Goal: Transaction & Acquisition: Purchase product/service

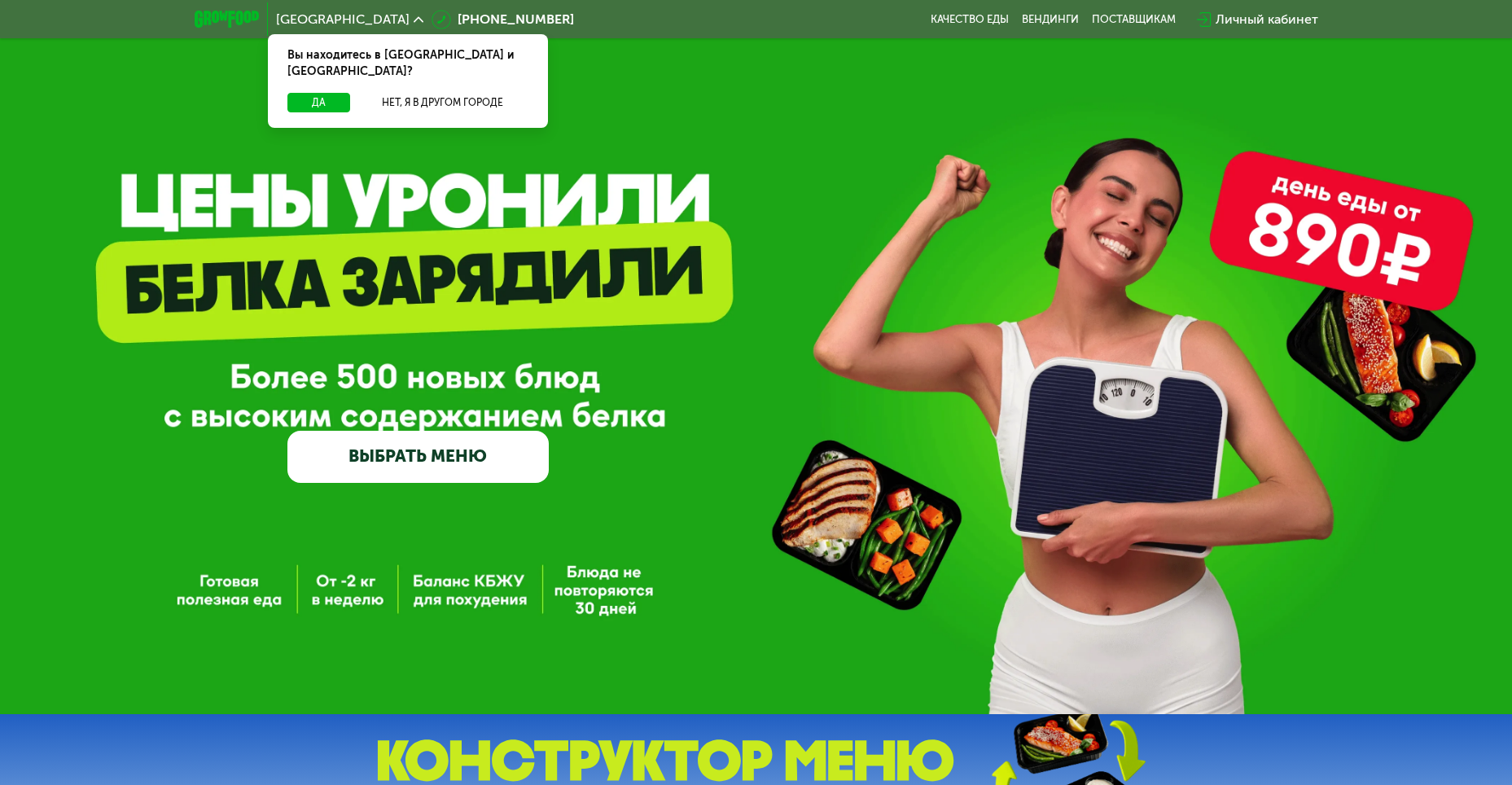
click at [352, 472] on link "ВЫБРАТЬ МЕНЮ" at bounding box center [418, 457] width 261 height 52
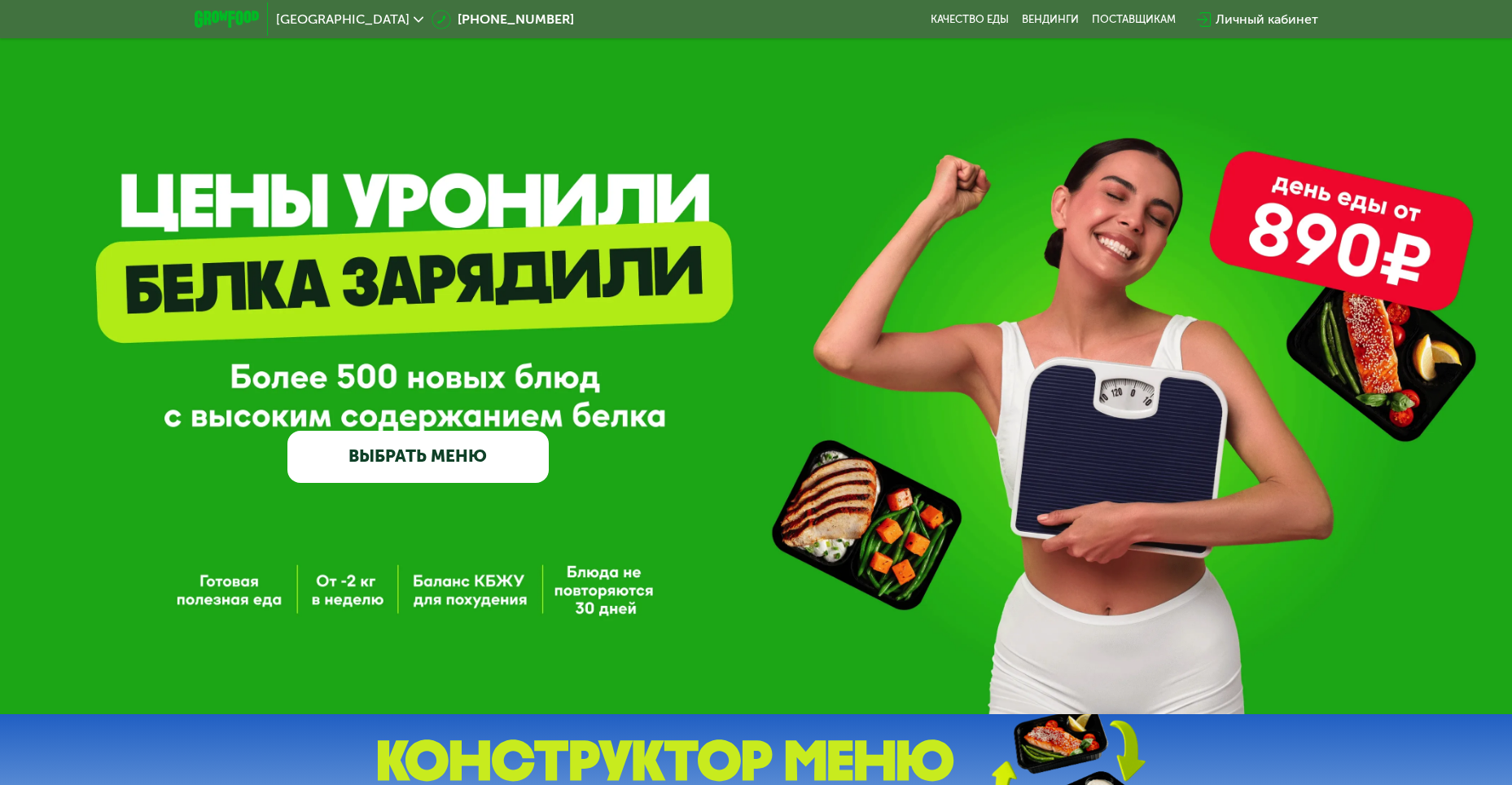
click at [352, 472] on link "ВЫБРАТЬ МЕНЮ" at bounding box center [418, 457] width 261 height 52
click at [412, 466] on link "ВЫБРАТЬ МЕНЮ" at bounding box center [418, 457] width 261 height 52
click at [339, 456] on link "ВЫБРАТЬ МЕНЮ" at bounding box center [418, 457] width 261 height 52
click at [215, 14] on img at bounding box center [227, 19] width 64 height 17
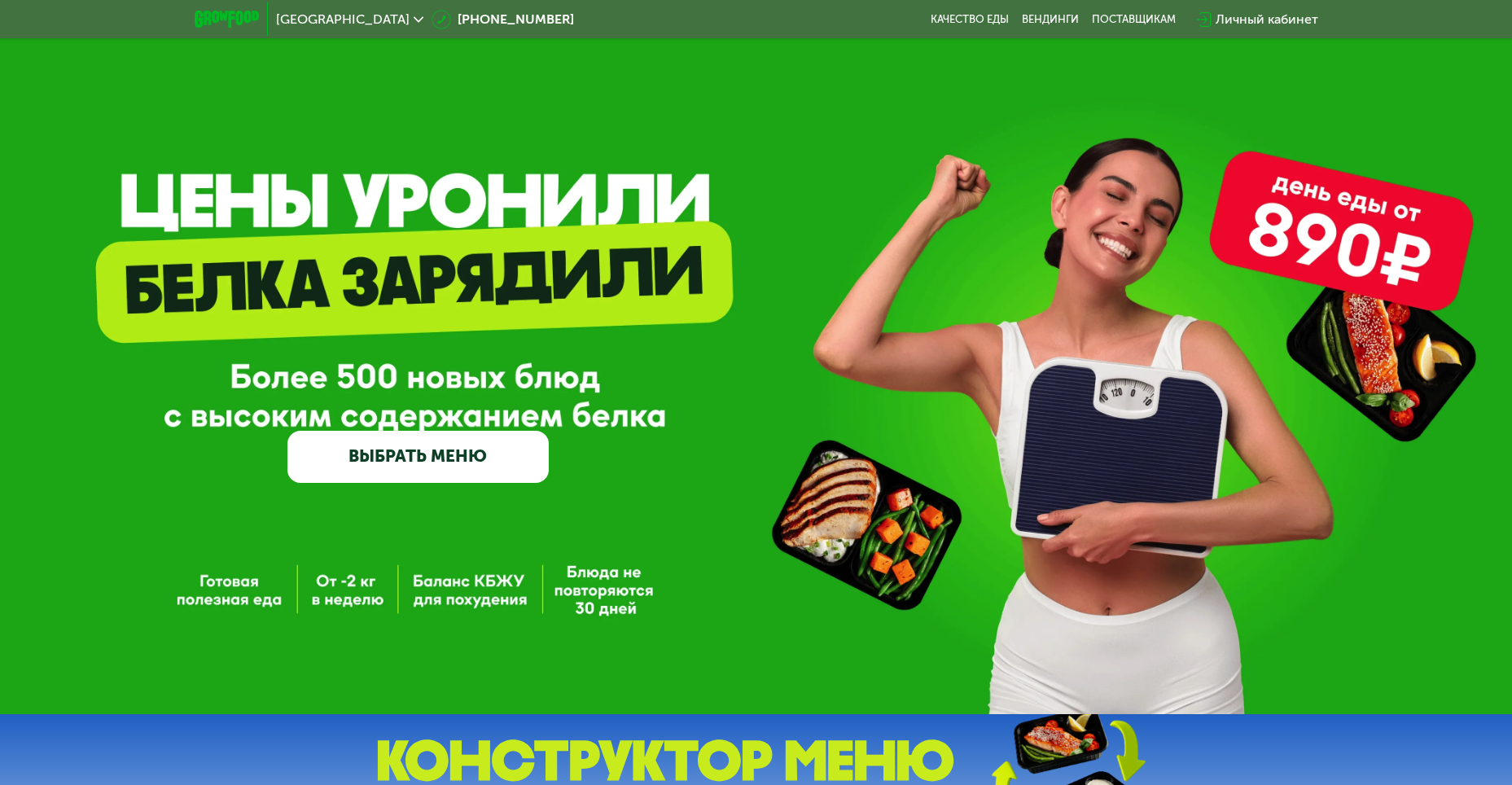
click at [1289, 18] on div "Личный кабинет" at bounding box center [1267, 19] width 102 height 20
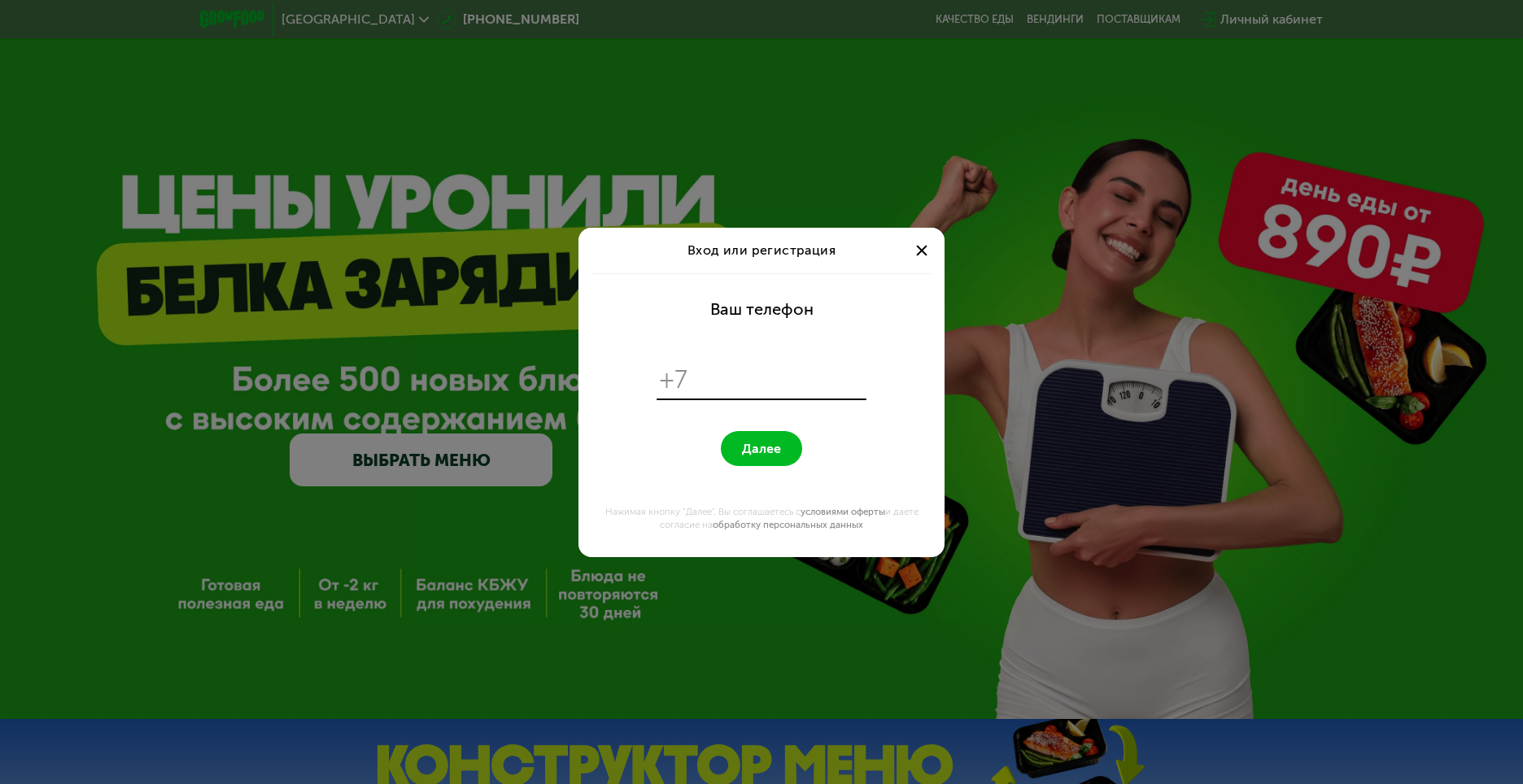
click at [934, 247] on div "Вход или регистрация" at bounding box center [761, 250] width 366 height 45
click at [918, 255] on span at bounding box center [921, 249] width 10 height 10
